Goal: Information Seeking & Learning: Learn about a topic

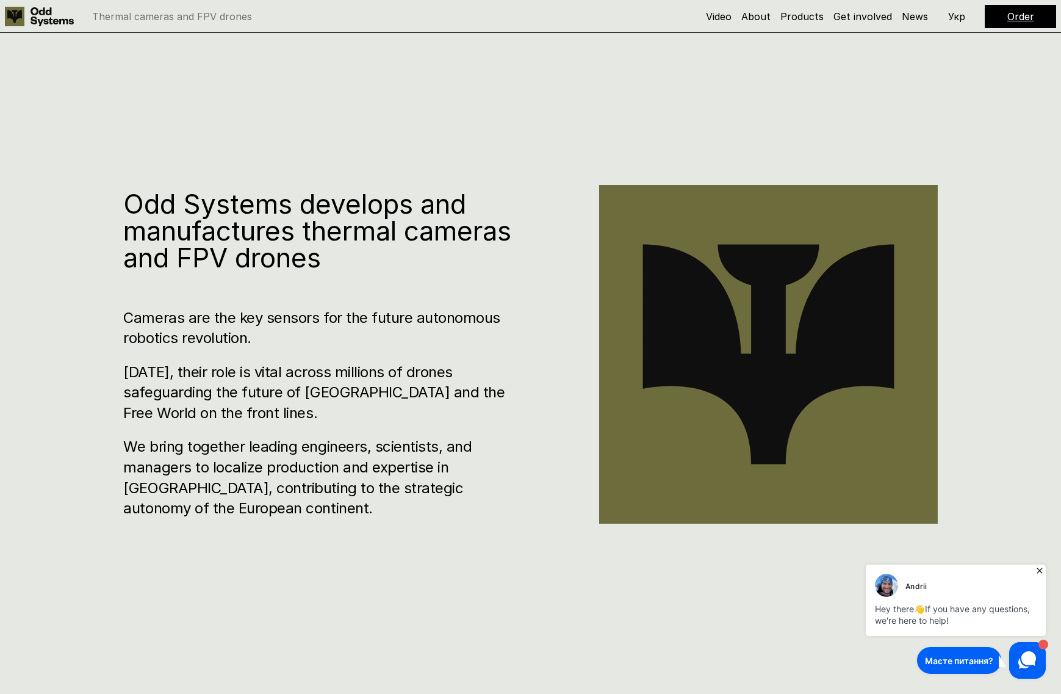
scroll to position [793, 0]
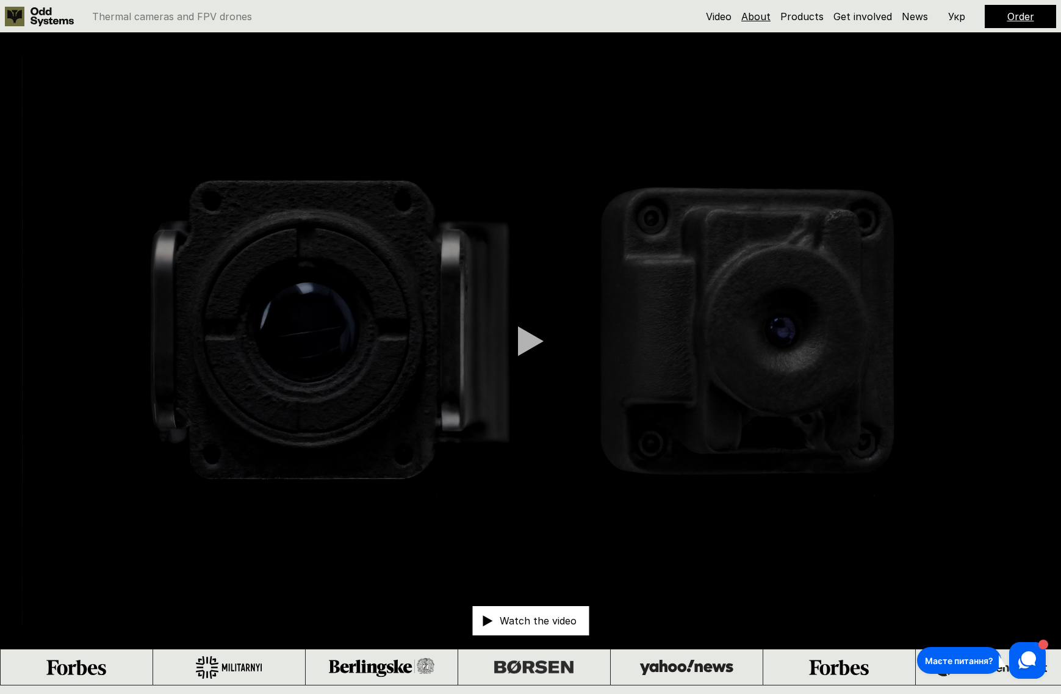
click at [754, 18] on link "About" at bounding box center [755, 16] width 29 height 12
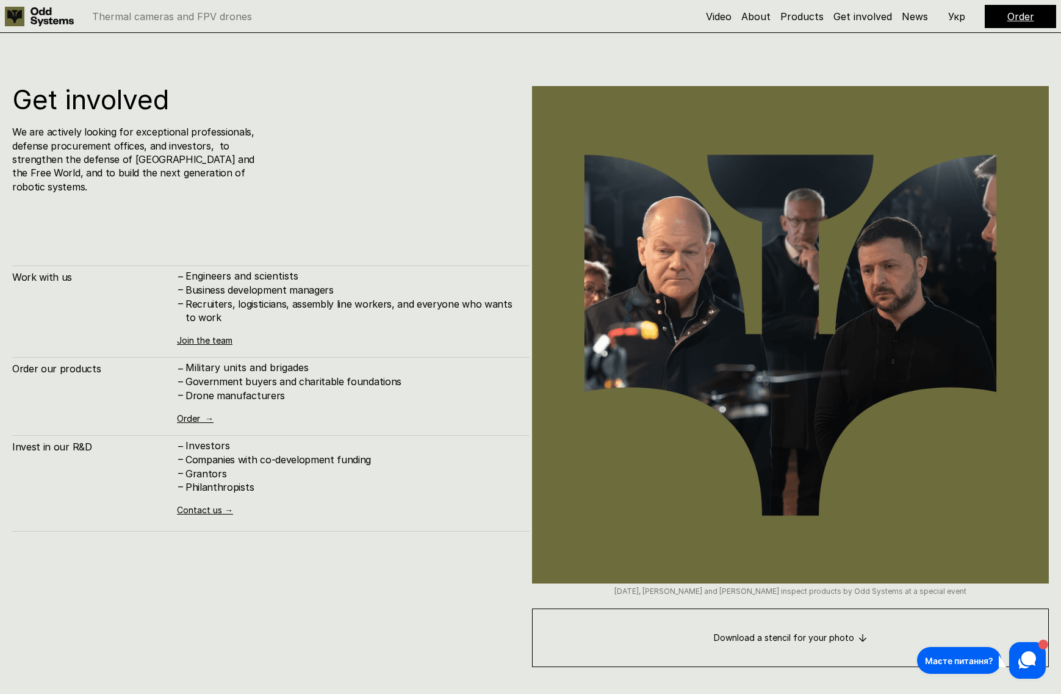
scroll to position [9196, 0]
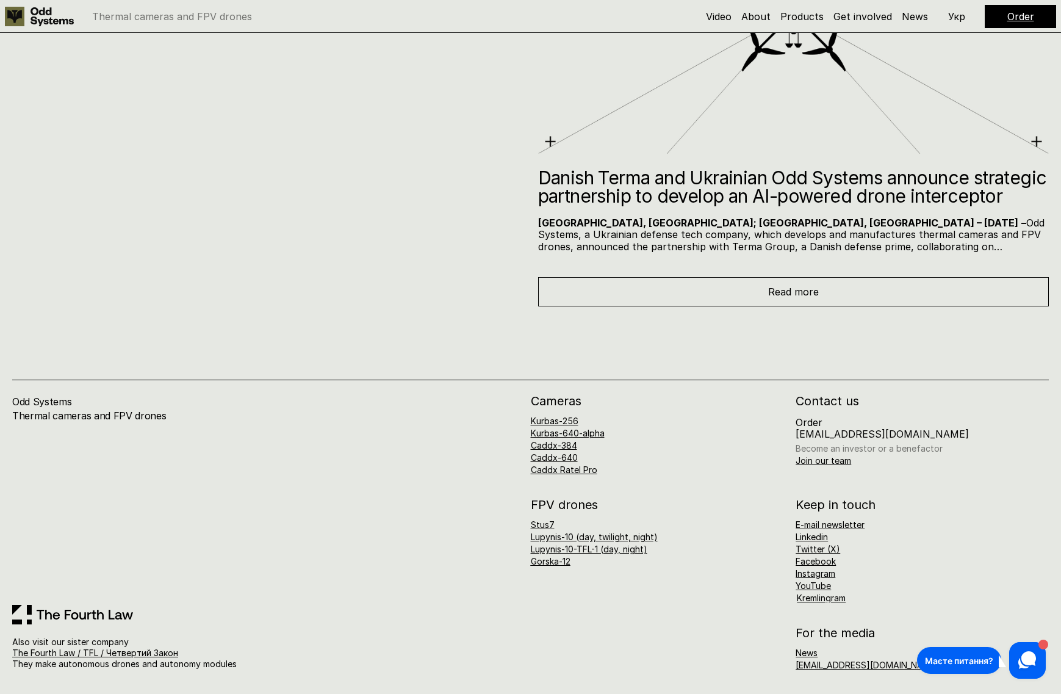
click at [816, 451] on link "Become an investor or a benefactor" at bounding box center [869, 448] width 147 height 10
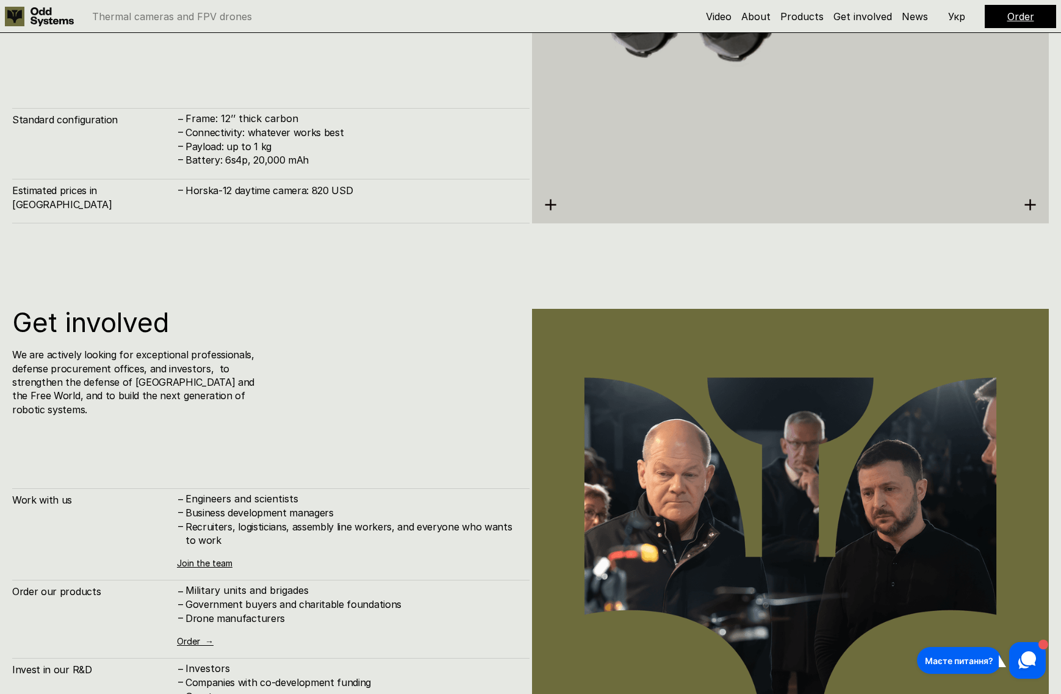
scroll to position [7976, 0]
